Goal: Information Seeking & Learning: Check status

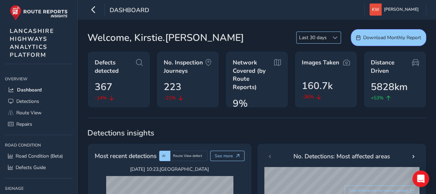
click at [336, 36] on span at bounding box center [335, 37] width 5 height 5
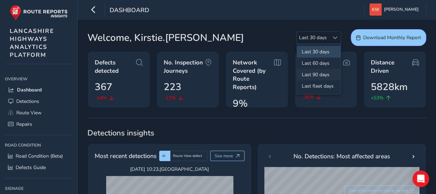
click at [321, 74] on li "Last 90 days" at bounding box center [319, 74] width 44 height 11
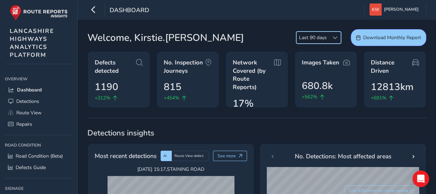
click at [336, 37] on span at bounding box center [335, 37] width 5 height 5
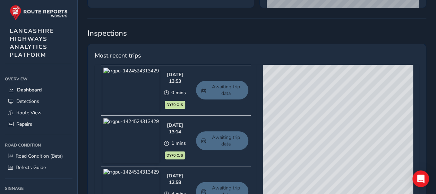
scroll to position [277, 0]
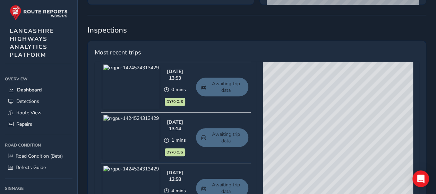
drag, startPoint x: 328, startPoint y: 167, endPoint x: 362, endPoint y: 154, distance: 36.0
click at [362, 154] on div "© Mapbox © OpenStreetMap Improve this map © Maxar" at bounding box center [338, 164] width 150 height 205
click at [37, 99] on span "Detections" at bounding box center [27, 101] width 23 height 7
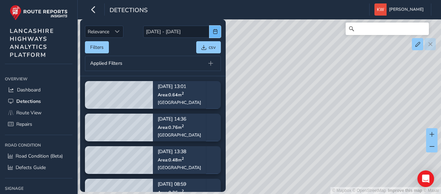
click at [218, 33] on button "button" at bounding box center [214, 32] width 11 height 12
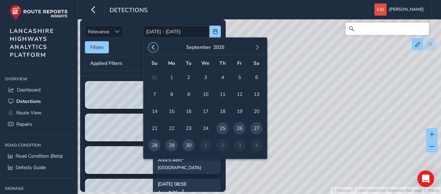
click at [151, 48] on span "button" at bounding box center [153, 47] width 5 height 5
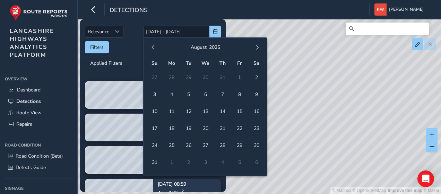
click at [151, 48] on span "button" at bounding box center [153, 47] width 5 height 5
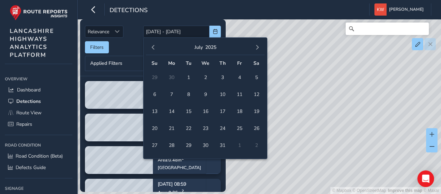
click at [151, 48] on span "button" at bounding box center [153, 47] width 5 height 5
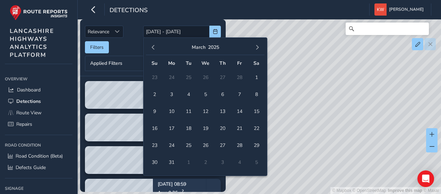
click at [151, 48] on span "button" at bounding box center [153, 47] width 5 height 5
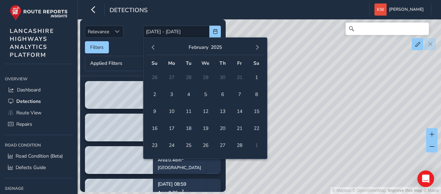
click at [151, 48] on span "button" at bounding box center [153, 47] width 5 height 5
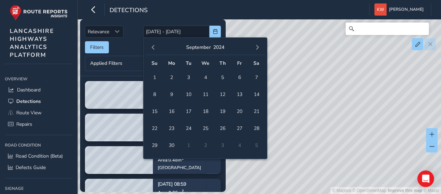
click at [151, 48] on span "button" at bounding box center [153, 47] width 5 height 5
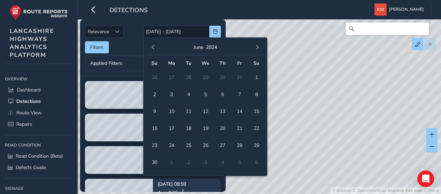
click at [151, 48] on span "button" at bounding box center [153, 47] width 5 height 5
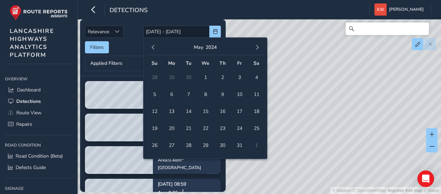
click at [151, 48] on span "button" at bounding box center [153, 47] width 5 height 5
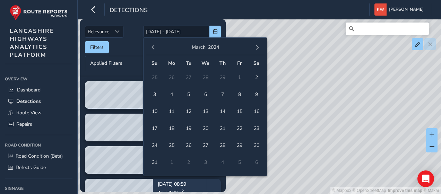
click at [151, 48] on span "button" at bounding box center [153, 47] width 5 height 5
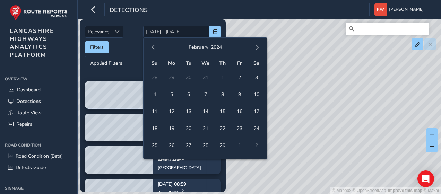
click at [151, 48] on span "button" at bounding box center [153, 47] width 5 height 5
click at [171, 76] on span "1" at bounding box center [171, 77] width 12 height 12
type input "[DATE]"
click at [259, 48] on span "button" at bounding box center [257, 47] width 5 height 5
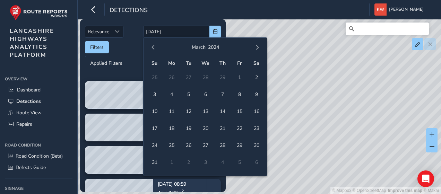
click at [259, 48] on span "button" at bounding box center [257, 47] width 5 height 5
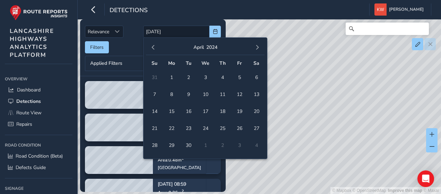
click at [259, 48] on span "button" at bounding box center [257, 47] width 5 height 5
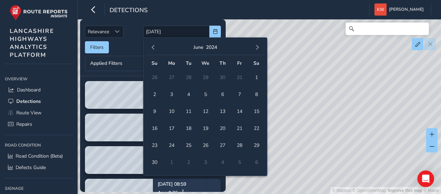
click at [259, 48] on span "button" at bounding box center [257, 47] width 5 height 5
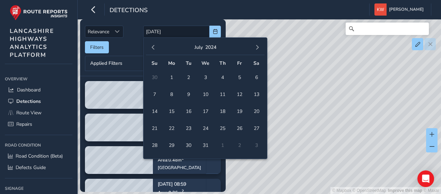
click at [259, 48] on span "button" at bounding box center [257, 47] width 5 height 5
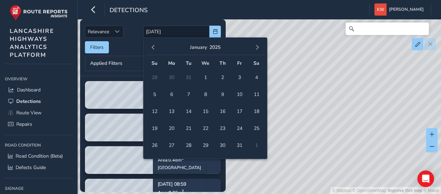
click at [259, 48] on span "button" at bounding box center [257, 47] width 5 height 5
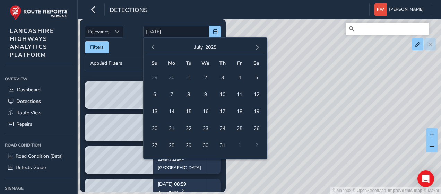
click at [259, 48] on span "button" at bounding box center [257, 47] width 5 height 5
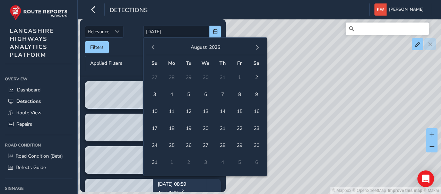
click at [259, 48] on span "button" at bounding box center [257, 47] width 5 height 5
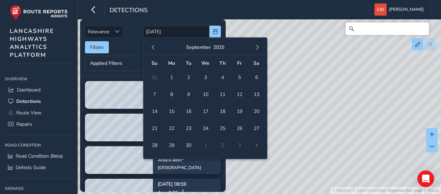
click at [259, 48] on span "button" at bounding box center [257, 47] width 5 height 5
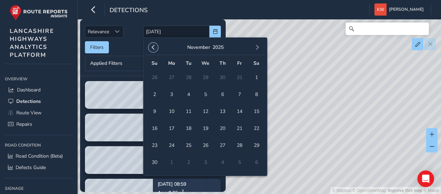
click at [154, 47] on span "button" at bounding box center [153, 47] width 5 height 5
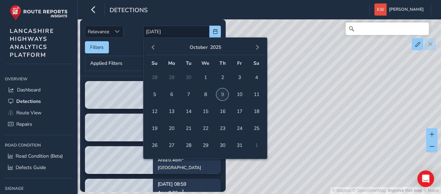
click at [221, 94] on span "9" at bounding box center [222, 94] width 12 height 12
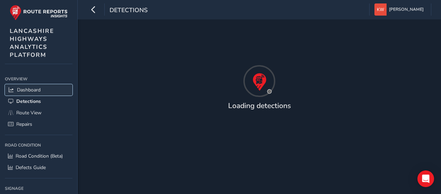
click at [39, 89] on span "Dashboard" at bounding box center [29, 90] width 24 height 7
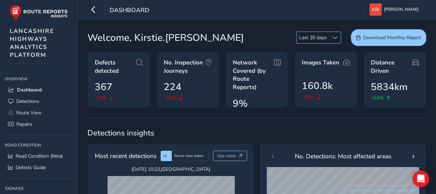
click at [334, 36] on span at bounding box center [335, 37] width 5 height 5
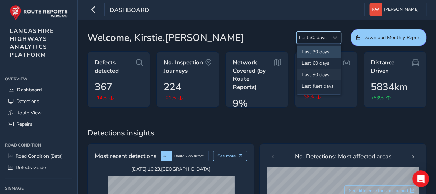
click at [318, 71] on li "Last 90 days" at bounding box center [319, 74] width 44 height 11
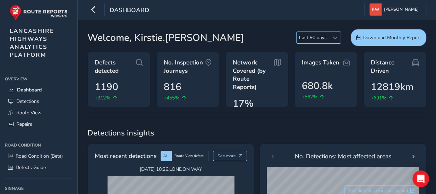
click at [338, 36] on div at bounding box center [334, 37] width 11 height 11
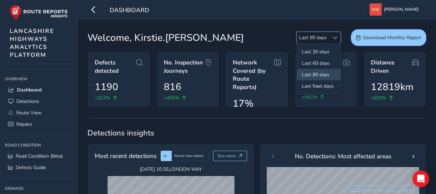
click at [338, 36] on div at bounding box center [334, 37] width 11 height 11
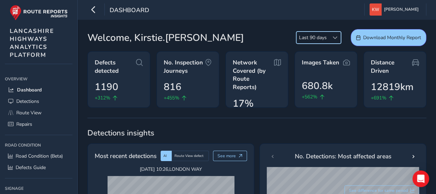
click at [336, 37] on span at bounding box center [335, 37] width 5 height 5
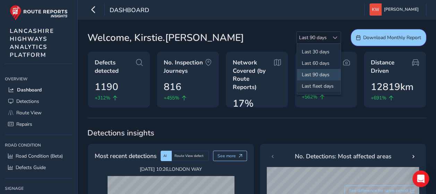
click at [328, 88] on li "Last fleet days" at bounding box center [319, 85] width 44 height 11
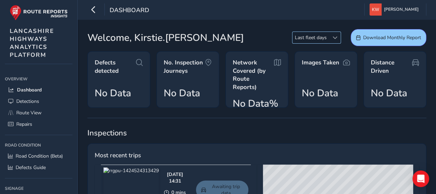
click at [337, 36] on div at bounding box center [334, 37] width 11 height 11
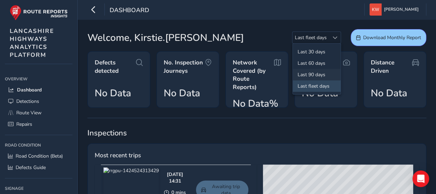
click at [329, 72] on li "Last 90 days" at bounding box center [317, 74] width 48 height 11
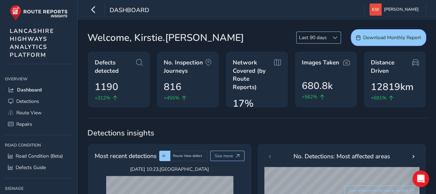
click at [335, 37] on span at bounding box center [335, 37] width 5 height 5
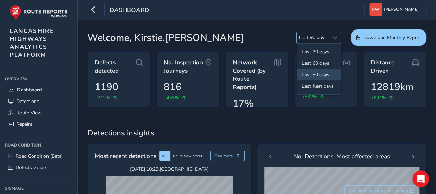
click at [337, 36] on span at bounding box center [335, 37] width 5 height 5
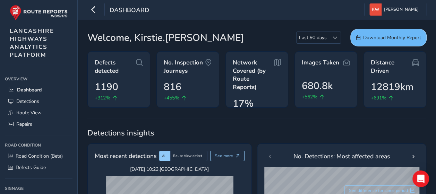
click at [399, 35] on span "Download Monthly Report" at bounding box center [392, 37] width 58 height 7
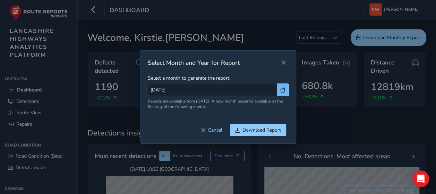
click at [286, 91] on button "button" at bounding box center [282, 90] width 11 height 12
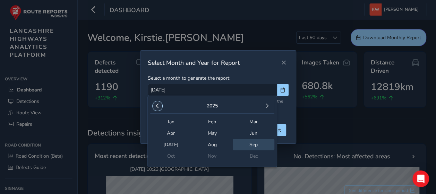
click at [160, 104] on button "button" at bounding box center [158, 106] width 10 height 10
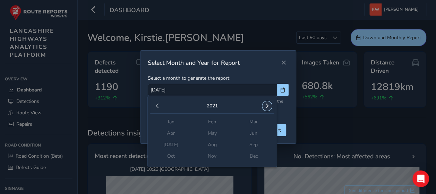
click at [270, 106] on button "button" at bounding box center [267, 106] width 10 height 10
click at [255, 141] on span "Sep" at bounding box center [253, 144] width 41 height 11
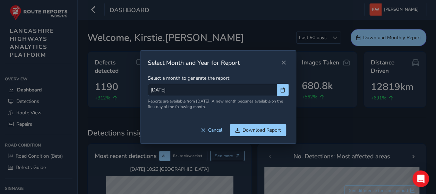
click at [350, 124] on div "Select Month and Year for Report Select a month to generate the report: [DATE] …" at bounding box center [218, 97] width 436 height 194
click at [285, 62] on span "Close" at bounding box center [283, 62] width 5 height 5
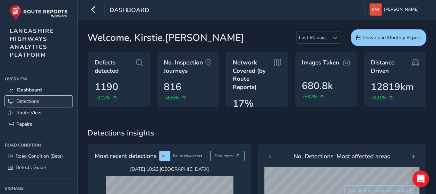
click at [36, 99] on span "Detections" at bounding box center [27, 101] width 23 height 7
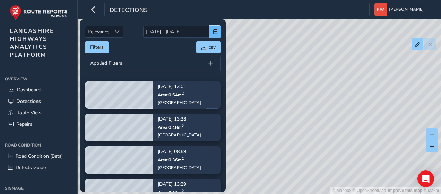
click at [214, 28] on button "button" at bounding box center [214, 32] width 11 height 12
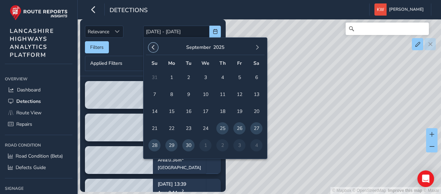
click at [151, 46] on span "button" at bounding box center [153, 47] width 5 height 5
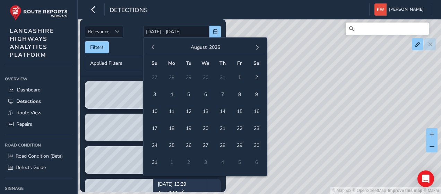
click at [151, 46] on span "button" at bounding box center [153, 47] width 5 height 5
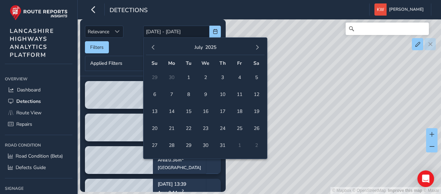
click at [151, 46] on span "button" at bounding box center [153, 47] width 5 height 5
click at [224, 77] on span "1" at bounding box center [222, 77] width 12 height 12
type input "[DATE]"
click at [257, 49] on span "button" at bounding box center [257, 47] width 5 height 5
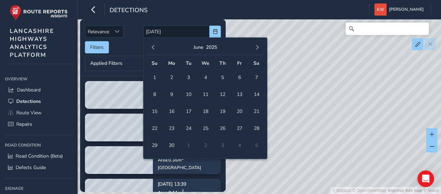
click at [257, 49] on span "button" at bounding box center [257, 47] width 5 height 5
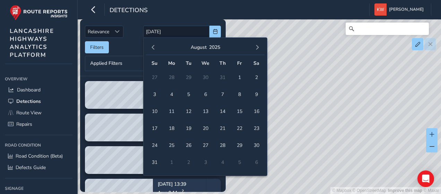
click at [257, 49] on span "button" at bounding box center [257, 47] width 5 height 5
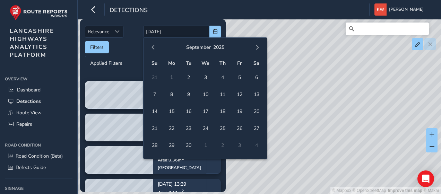
click at [257, 49] on span "button" at bounding box center [257, 47] width 5 height 5
click at [221, 93] on span "9" at bounding box center [222, 94] width 12 height 12
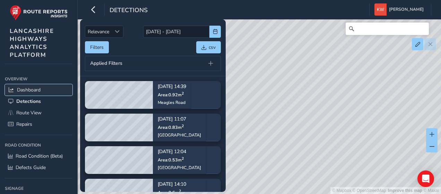
click at [44, 89] on link "Dashboard" at bounding box center [39, 89] width 68 height 11
